Goal: Task Accomplishment & Management: Manage account settings

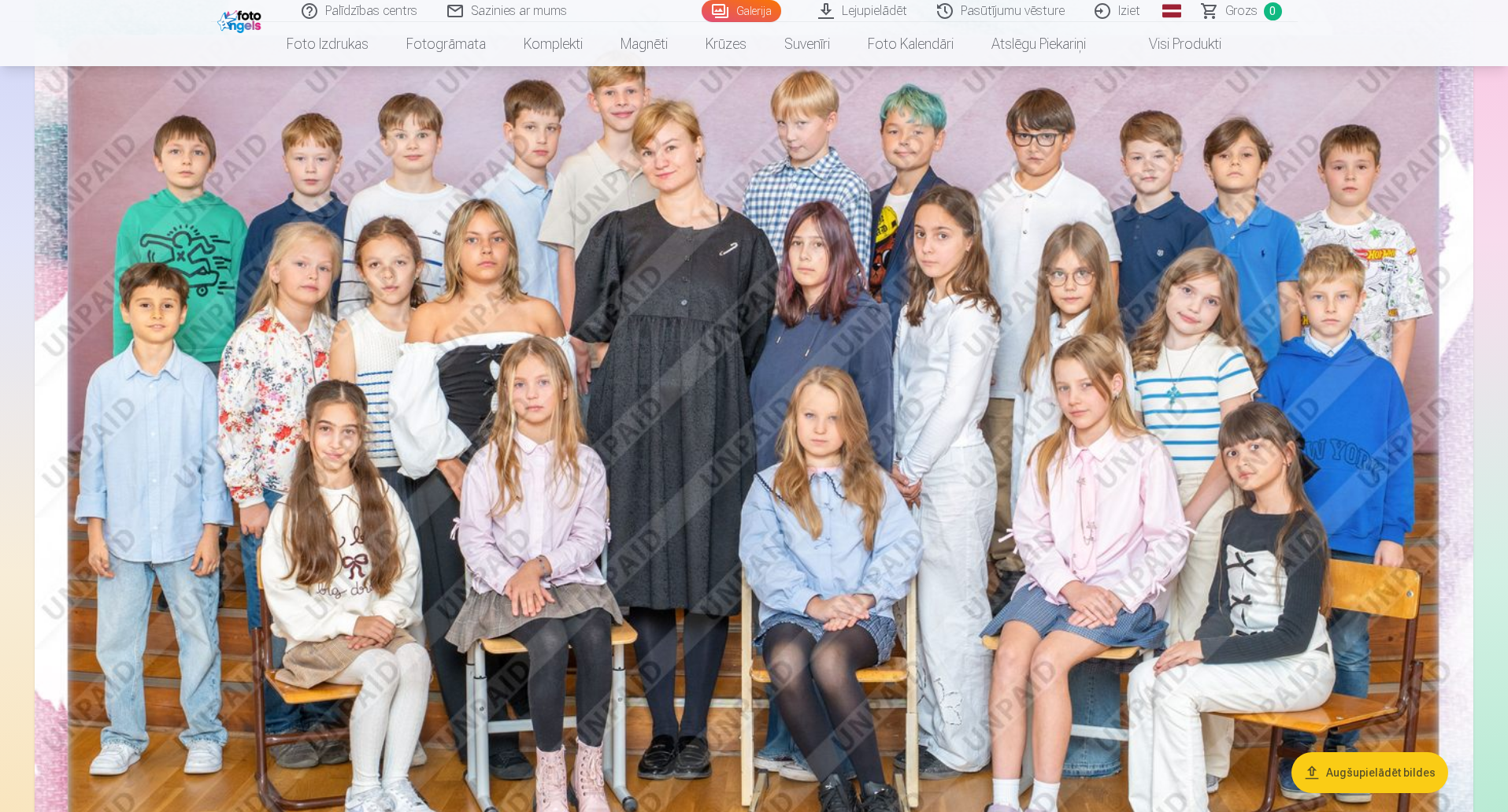
scroll to position [79, 0]
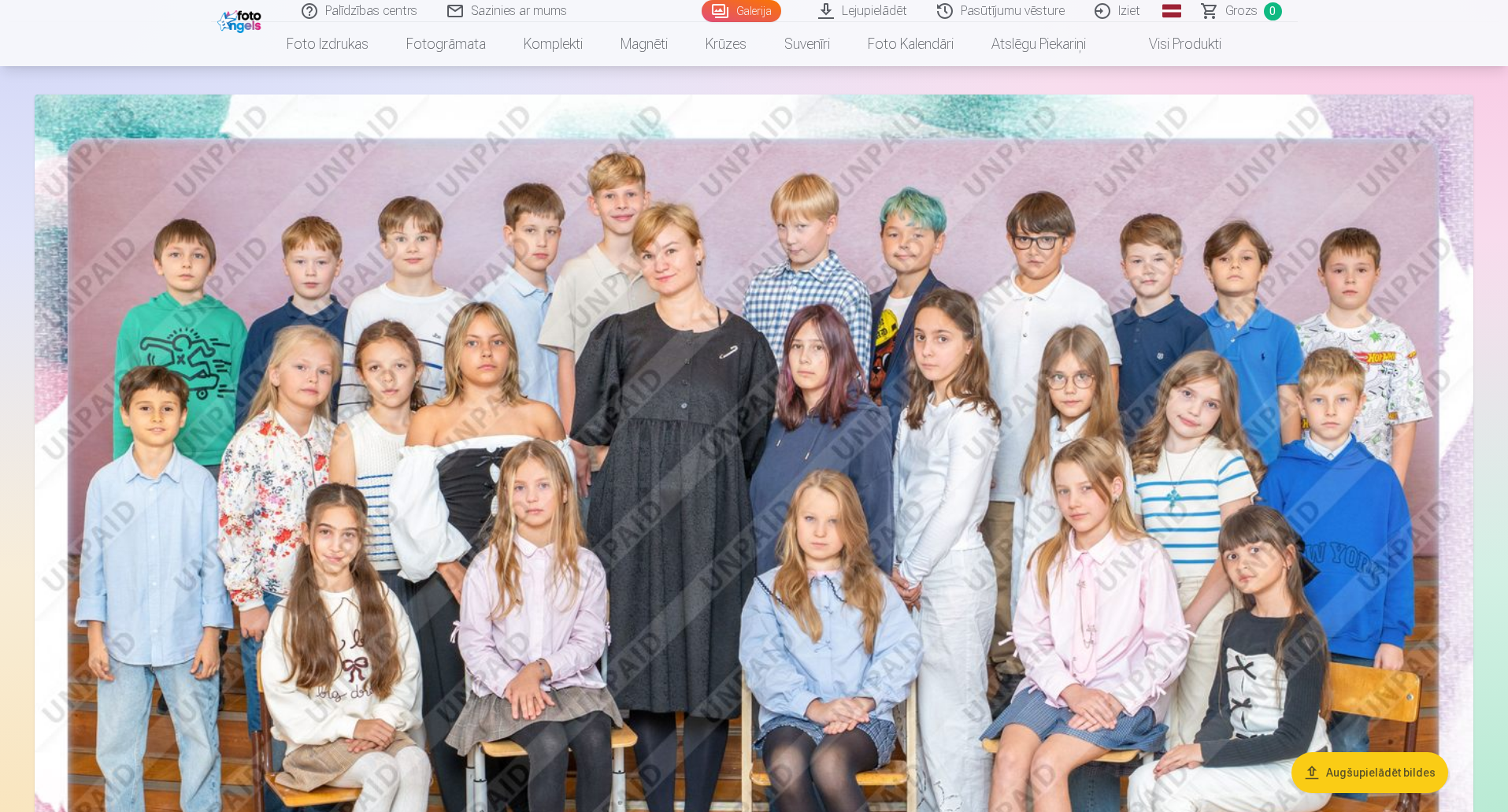
click at [668, 262] on img at bounding box center [753, 575] width 1439 height 960
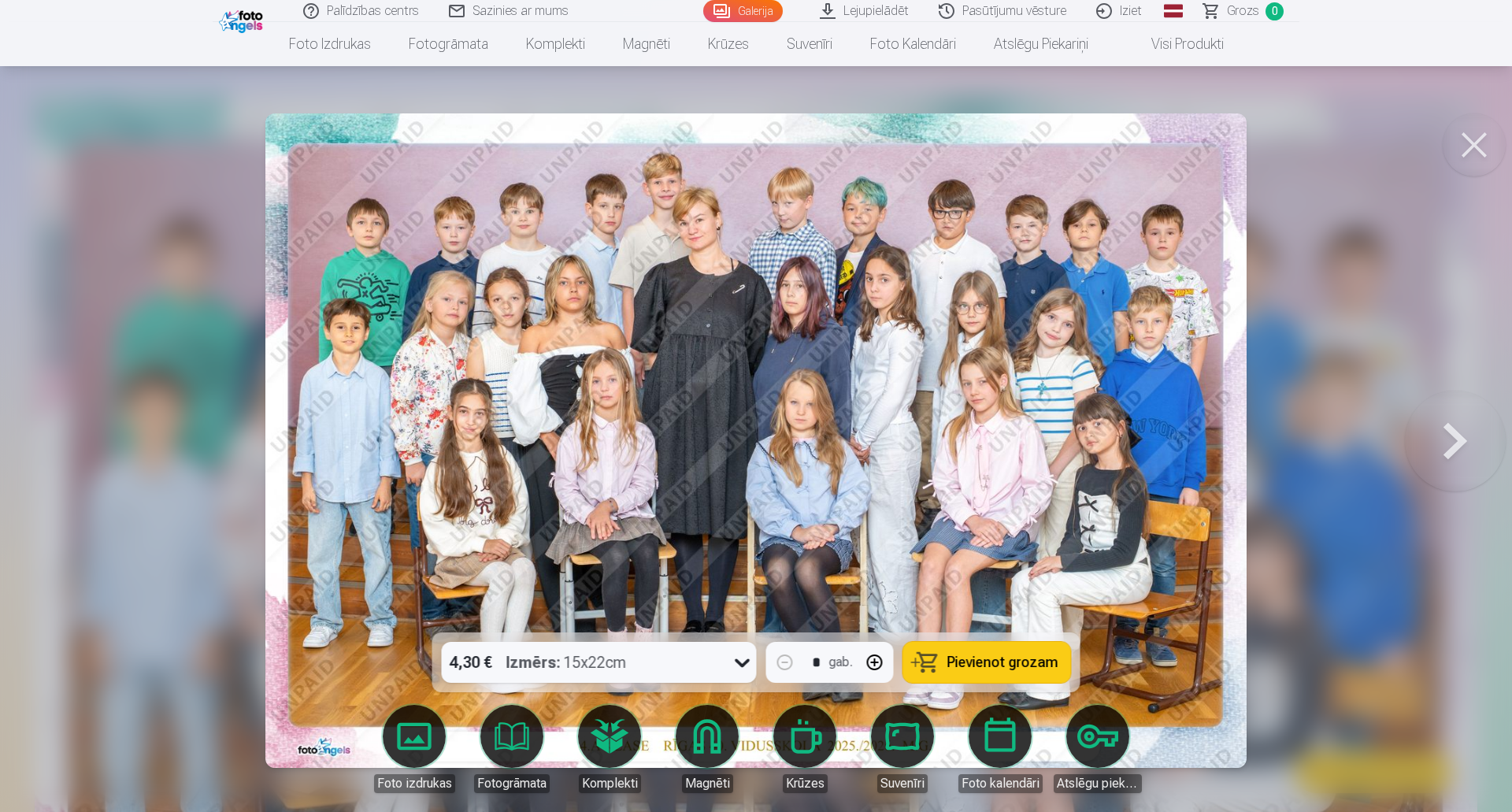
click at [1479, 142] on button at bounding box center [1474, 145] width 63 height 63
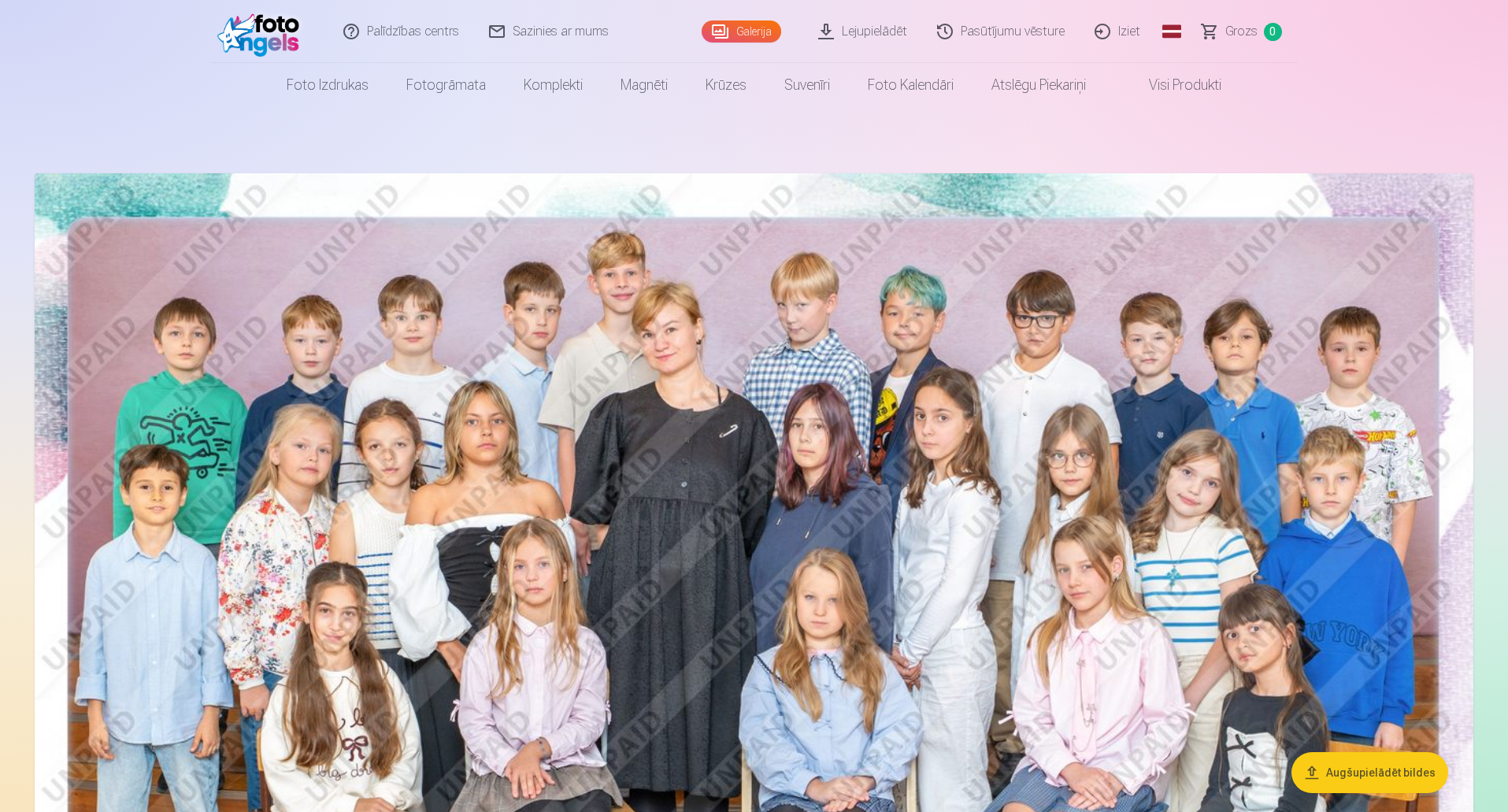
click at [1129, 34] on link "Iziet" at bounding box center [1118, 32] width 76 height 63
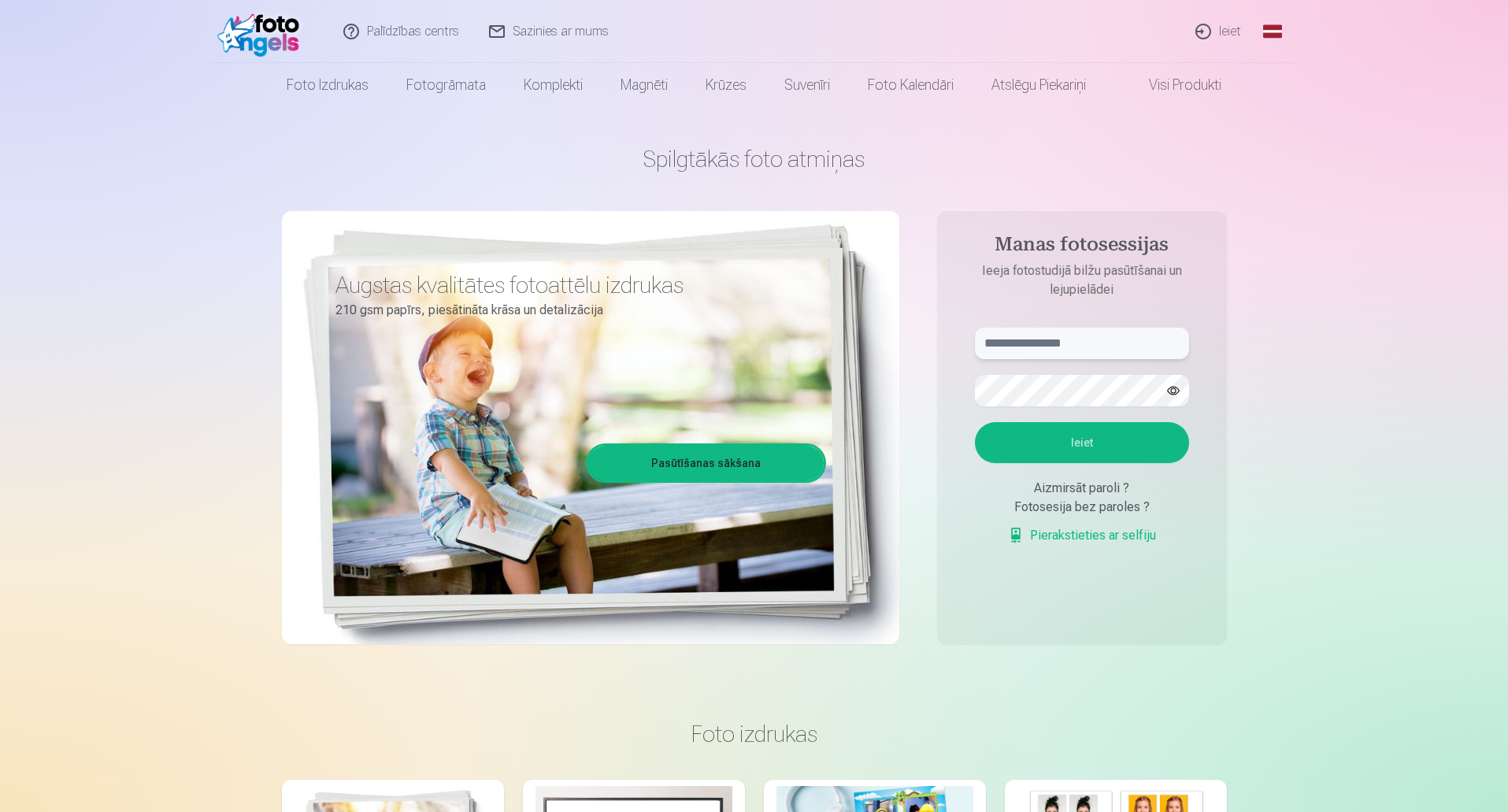
type input "**********"
click at [1095, 434] on button "Ieiet" at bounding box center [1082, 442] width 214 height 41
